Goal: Task Accomplishment & Management: Complete application form

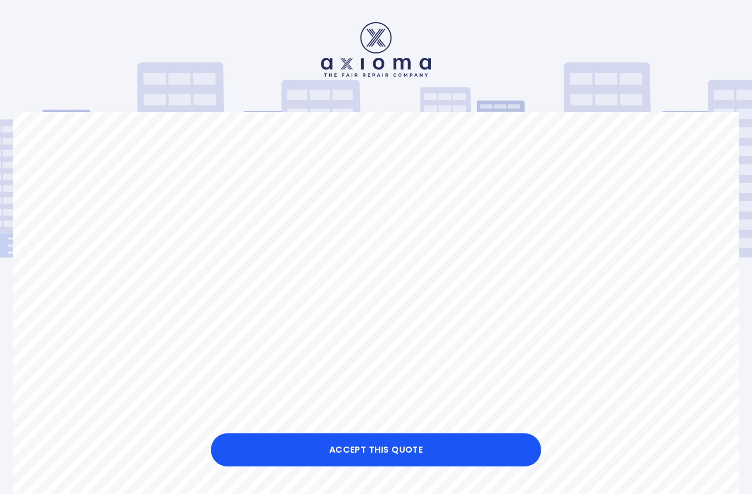
click at [371, 445] on button "Accept this Quote" at bounding box center [376, 449] width 330 height 33
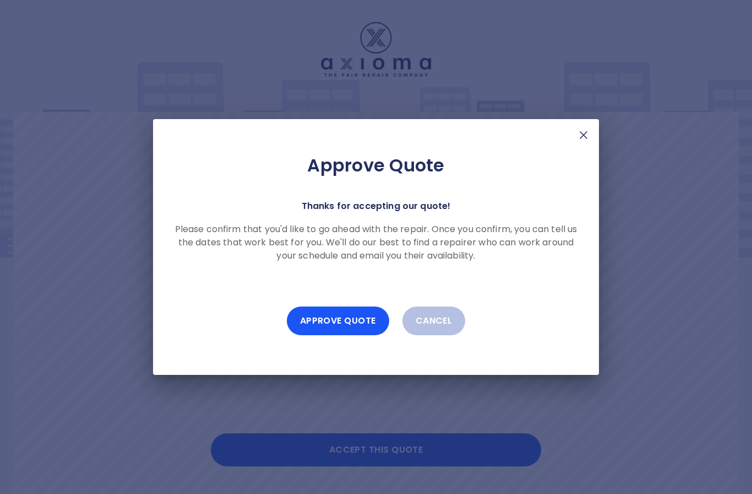
click at [357, 313] on button "Approve Quote" at bounding box center [338, 320] width 102 height 29
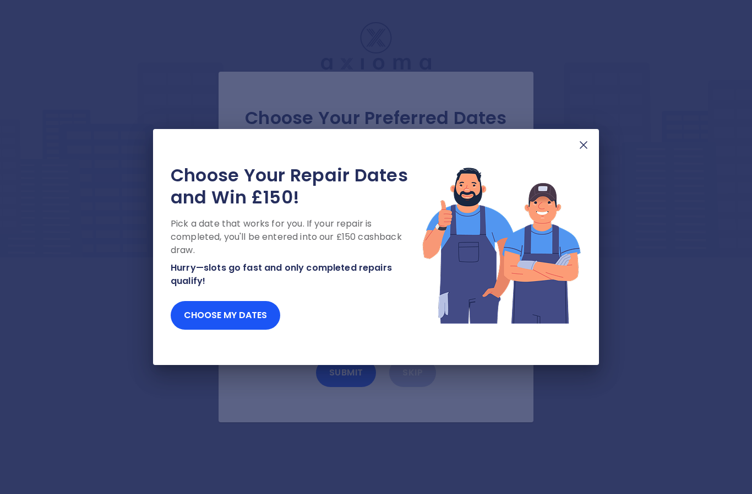
click at [586, 142] on img at bounding box center [583, 144] width 13 height 13
click at [215, 303] on button "Choose my dates" at bounding box center [226, 315] width 110 height 29
click at [231, 298] on div "Choose Your Repair Dates and Win £150! Pick a date that works for you. If your …" at bounding box center [296, 246] width 251 height 165
click at [226, 306] on button "Choose my dates" at bounding box center [226, 315] width 110 height 29
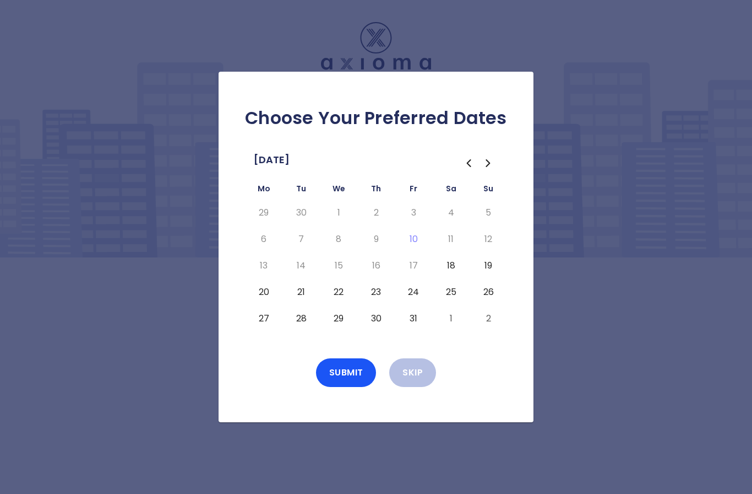
click at [301, 301] on button "21" at bounding box center [301, 292] width 20 height 18
click at [344, 387] on button "Submit" at bounding box center [346, 372] width 61 height 29
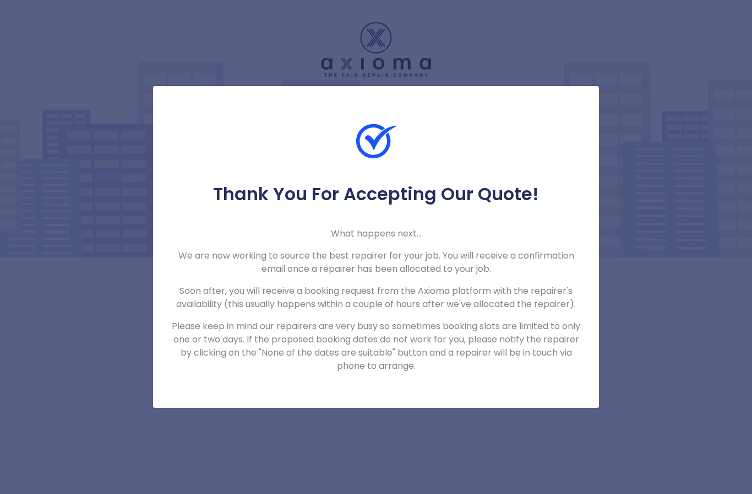
click at [83, 365] on div "Thank You For Accepting Our Quote! What happens next... We are now working to s…" at bounding box center [376, 247] width 752 height 494
